Goal: Check status: Check status

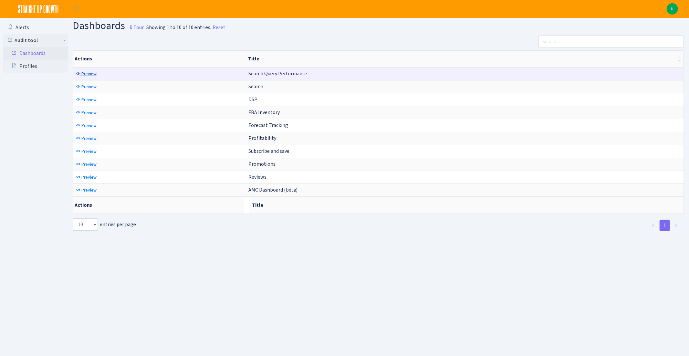
click at [86, 74] on span "Preview" at bounding box center [88, 74] width 15 height 6
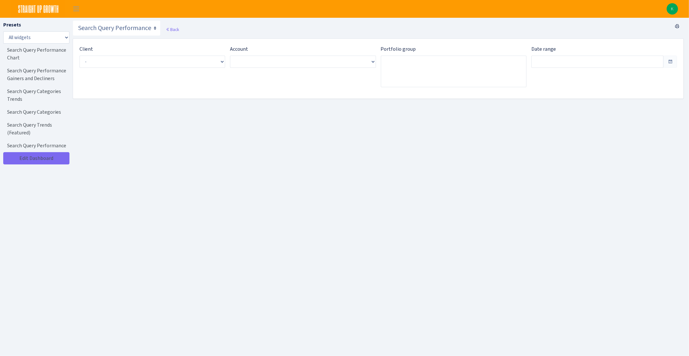
type input "Sep 3, 2025 - Oct 2, 2025"
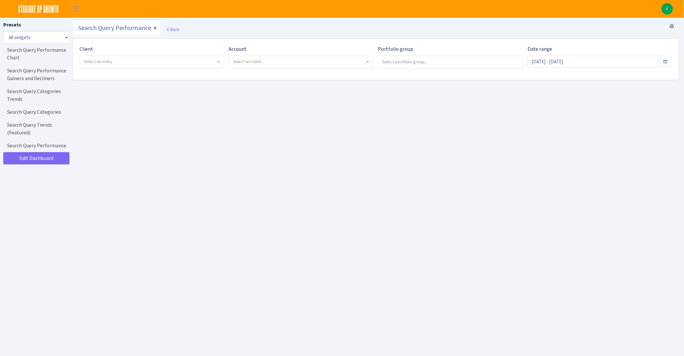
click at [155, 68] on div "Client - Bulletproof <span class="badge badge-success">Current</span><span clas…" at bounding box center [152, 56] width 144 height 23
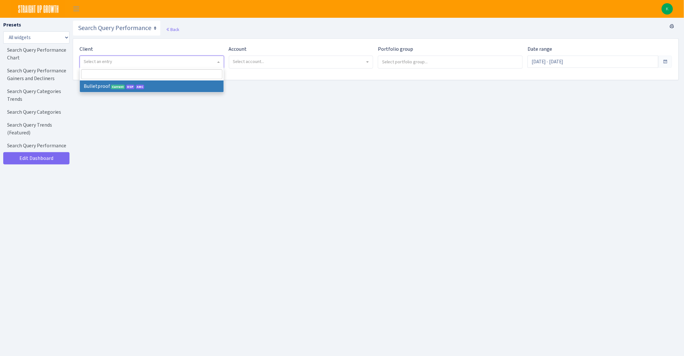
select select "409"
select select
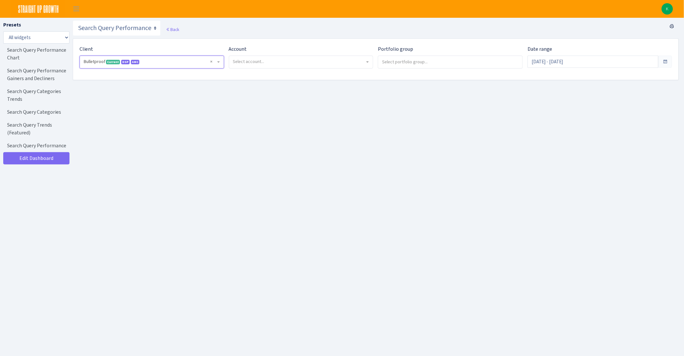
click at [262, 68] on span "Select account..." at bounding box center [301, 62] width 144 height 13
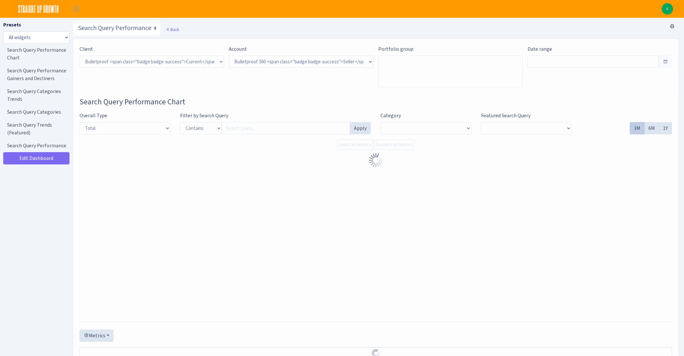
select select "3235730245795869"
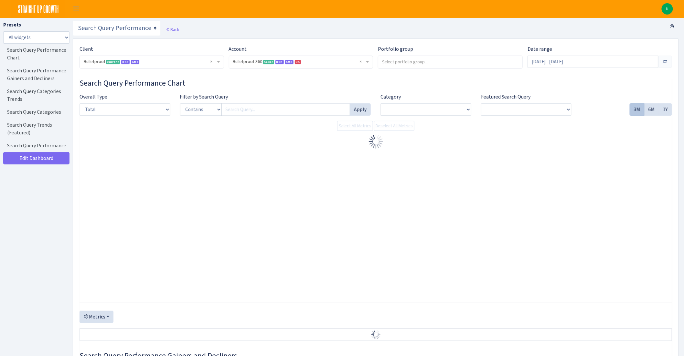
click at [277, 60] on span "DSP" at bounding box center [279, 62] width 8 height 5
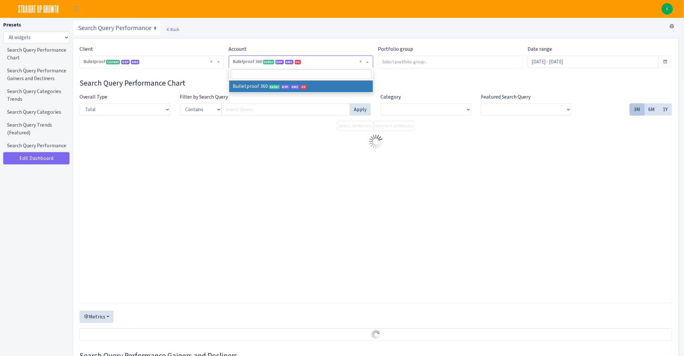
click at [304, 151] on div at bounding box center [376, 214] width 592 height 162
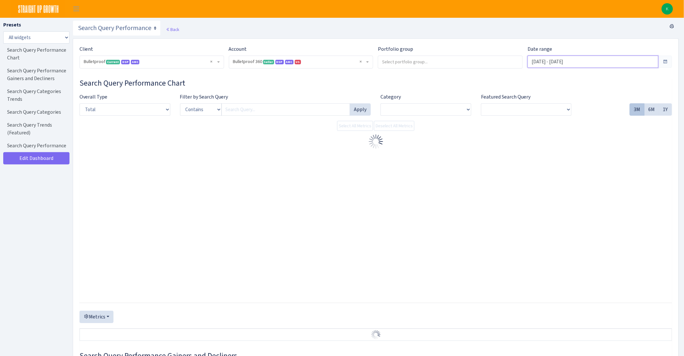
click at [581, 59] on input "Sep 6, 2025 - Oct 5, 2025" at bounding box center [593, 62] width 131 height 12
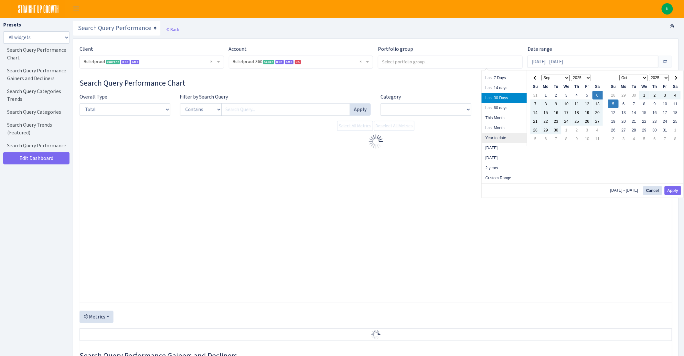
click at [506, 136] on li "Year to date" at bounding box center [504, 138] width 45 height 10
type input "[DATE] - [DATE]"
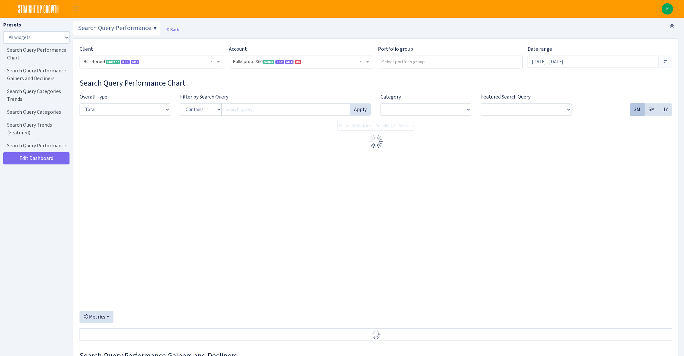
select select "3235730245795869"
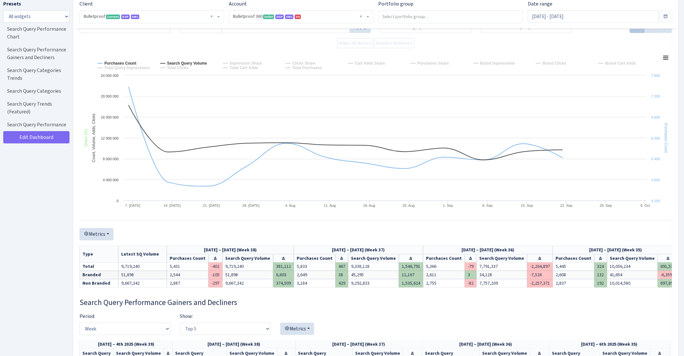
scroll to position [84, 0]
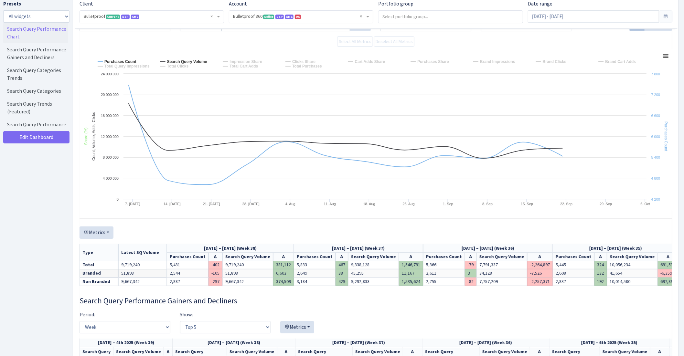
click at [32, 30] on link "Search Query Performance Chart" at bounding box center [35, 33] width 65 height 21
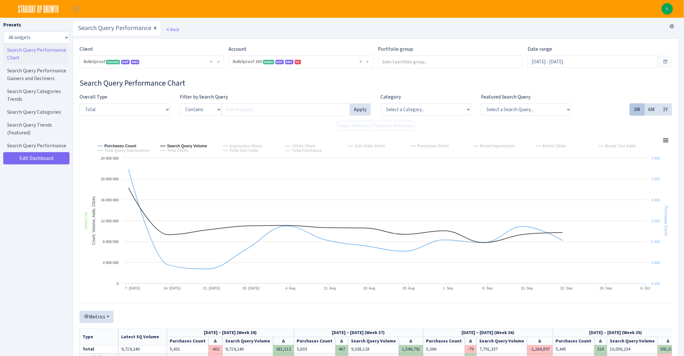
click at [28, 59] on link "Search Query Performance Chart" at bounding box center [35, 54] width 65 height 21
click at [126, 28] on select "Search Query Performance Search DSP FBA Inventory Forecast Tracking Profitabili…" at bounding box center [117, 28] width 88 height 16
select select "https://straightupgrowth.com/admin/dashboard/2/show"
click at [73, 20] on select "Search Query Performance Search DSP FBA Inventory Forecast Tracking Profitabili…" at bounding box center [117, 28] width 88 height 16
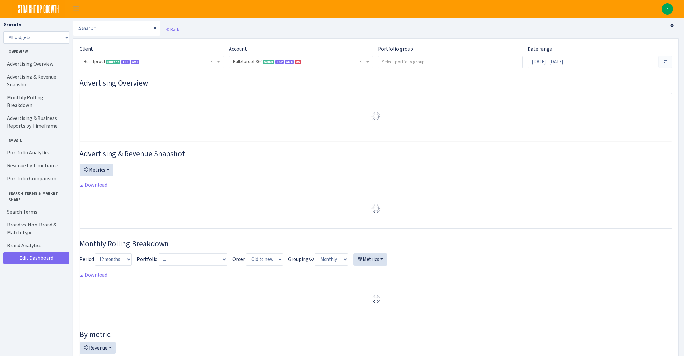
select select "3235730245795869"
click at [613, 62] on input "Sep 6, 2025 - Oct 5, 2025" at bounding box center [593, 62] width 131 height 12
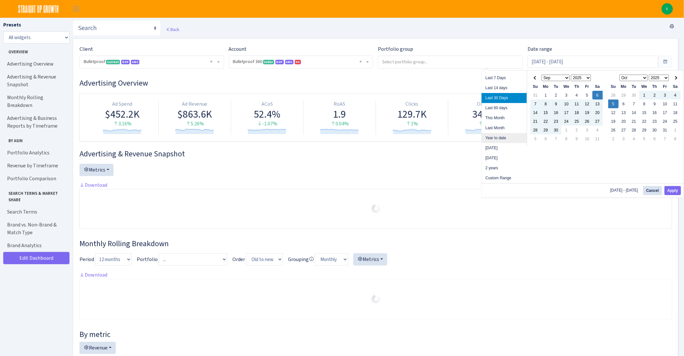
click at [498, 140] on li "Year to date" at bounding box center [504, 138] width 45 height 10
type input "[DATE] - [DATE]"
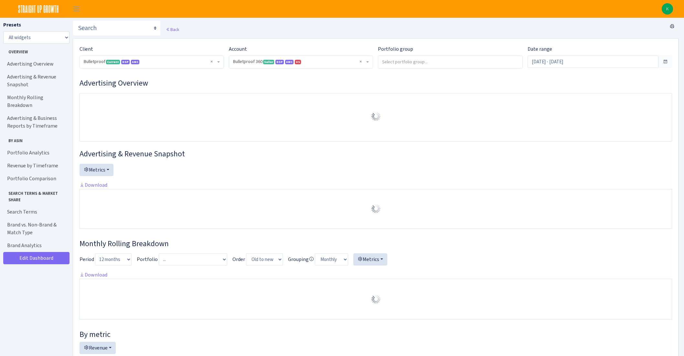
select select "3235730245795869"
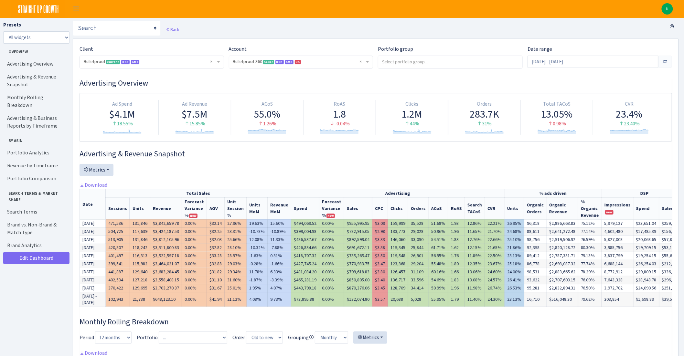
click at [421, 54] on div "Portfolio group" at bounding box center [450, 56] width 145 height 23
click at [420, 59] on input "search" at bounding box center [450, 62] width 144 height 12
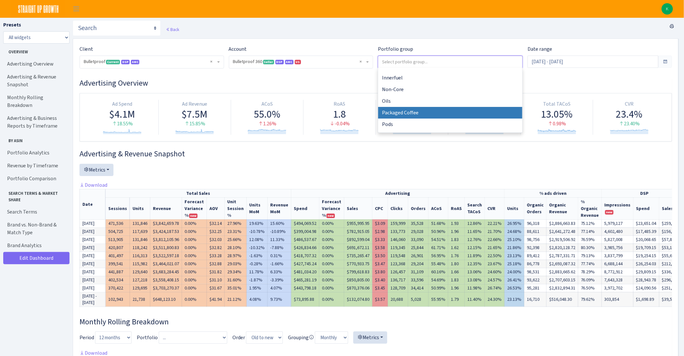
scroll to position [63, 0]
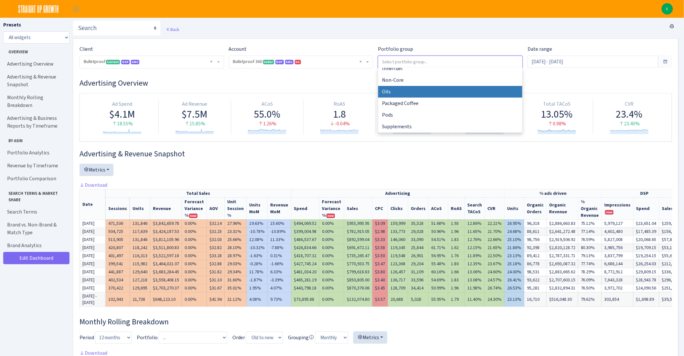
select select "Oils"
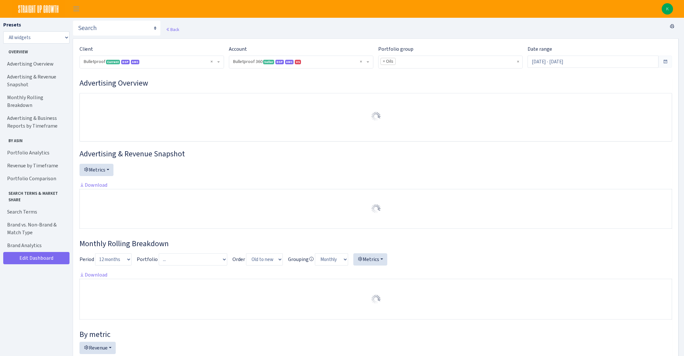
select select "3235730245795869"
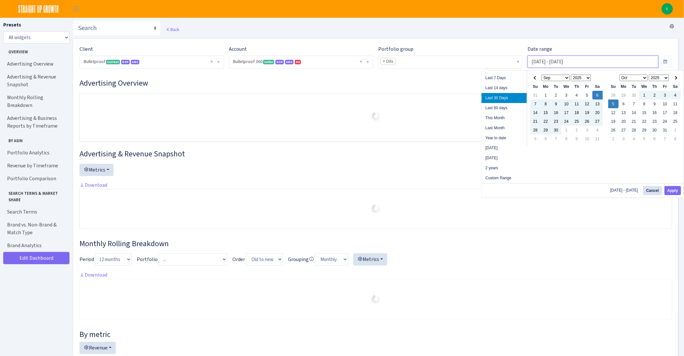
click at [554, 62] on input "[DATE] - [DATE]" at bounding box center [593, 62] width 131 height 12
click at [508, 135] on li "Year to date" at bounding box center [504, 138] width 45 height 10
type input "[DATE] - [DATE]"
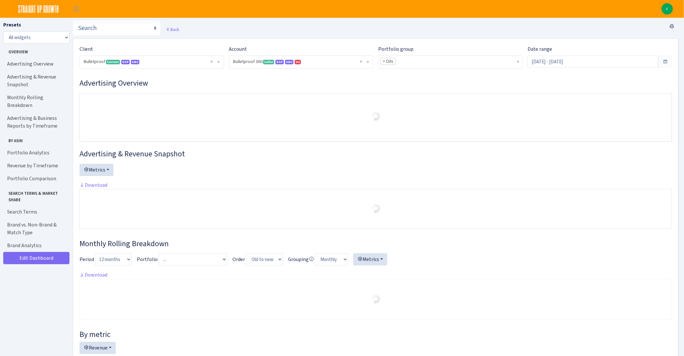
click at [584, 73] on div "Date range [DATE] - [DATE]" at bounding box center [600, 59] width 154 height 28
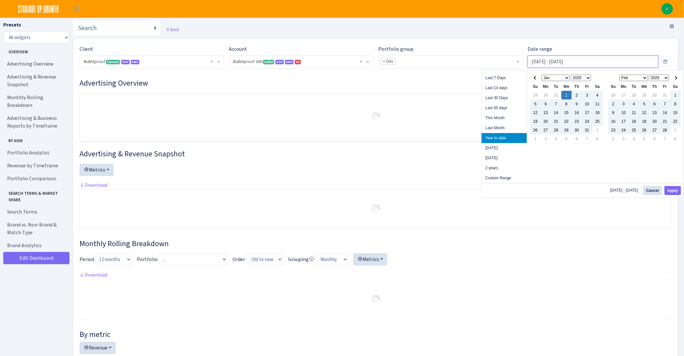
click at [585, 67] on input "[DATE] - [DATE]" at bounding box center [593, 62] width 131 height 12
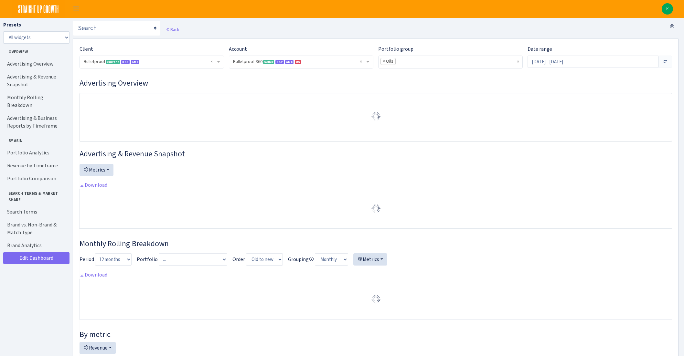
select select "3235730245795869"
click at [566, 60] on input "[DATE] - [DATE]" at bounding box center [593, 62] width 131 height 12
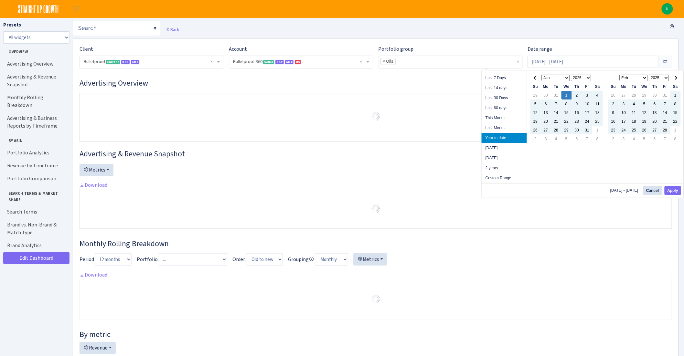
click at [678, 184] on div "Jan 1, 2025 - Oct 5, 2025 Cancel Apply" at bounding box center [583, 190] width 202 height 15
click at [678, 186] on button "Apply" at bounding box center [673, 190] width 16 height 9
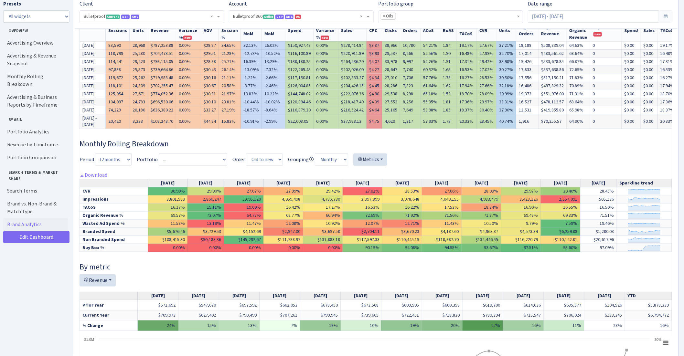
scroll to position [409, 0]
